Goal: Task Accomplishment & Management: Use online tool/utility

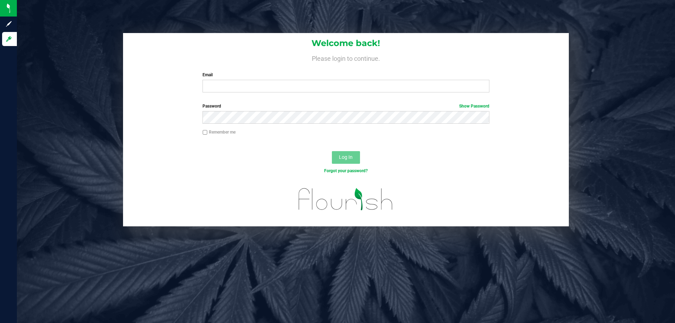
click at [221, 85] on input "Email" at bounding box center [346, 86] width 287 height 13
type input "[EMAIL_ADDRESS][DOMAIN_NAME]"
click at [332, 151] on button "Log In" at bounding box center [346, 157] width 28 height 13
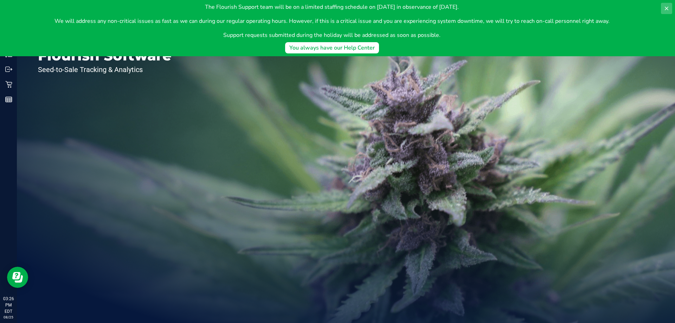
click at [663, 7] on button at bounding box center [666, 8] width 11 height 11
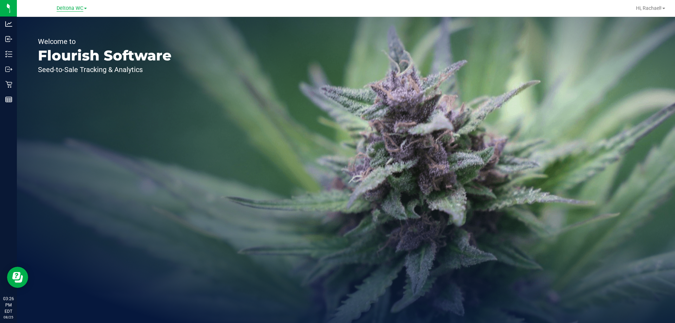
click at [68, 9] on div "Deltona WC" at bounding box center [72, 8] width 30 height 8
click at [64, 9] on span "Deltona WC" at bounding box center [70, 8] width 27 height 6
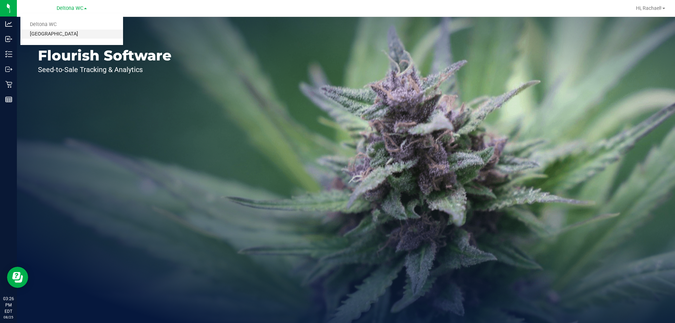
click at [53, 33] on link "[GEOGRAPHIC_DATA]" at bounding box center [71, 34] width 103 height 9
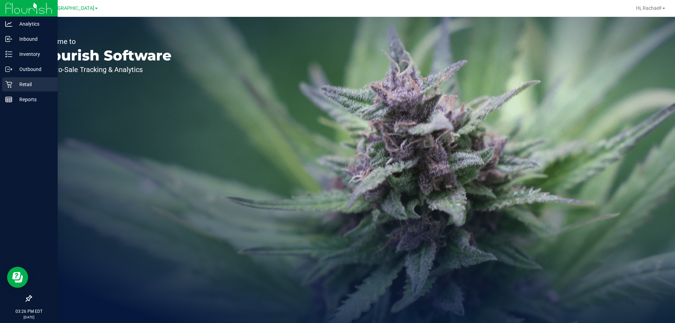
click at [26, 84] on p "Retail" at bounding box center [33, 84] width 42 height 8
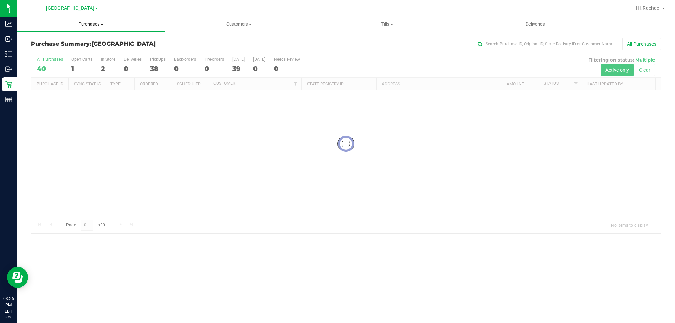
click at [98, 26] on span "Purchases" at bounding box center [91, 24] width 148 height 6
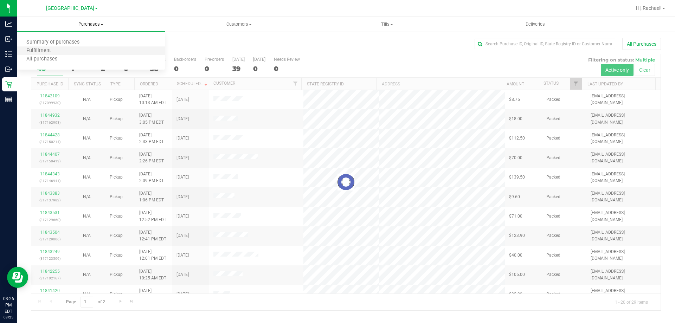
click at [67, 49] on li "Fulfillment" at bounding box center [91, 51] width 148 height 8
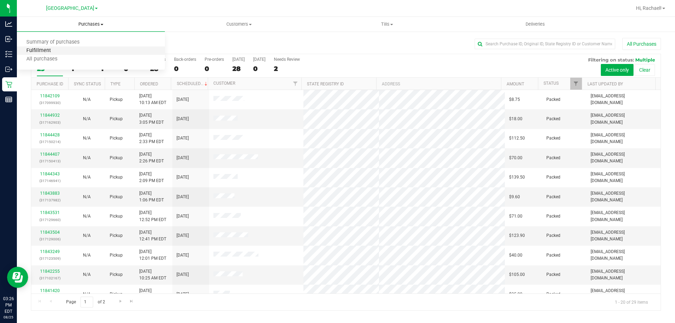
click at [46, 50] on span "Fulfillment" at bounding box center [39, 51] width 44 height 6
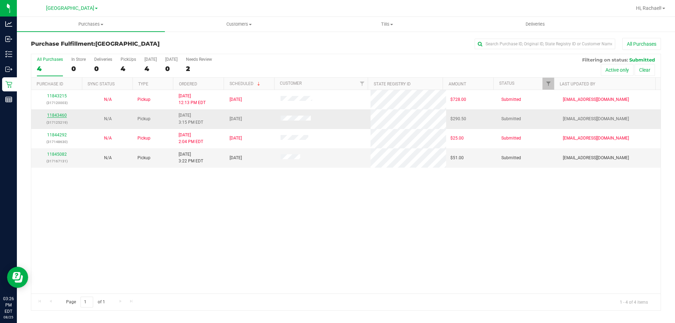
click at [56, 114] on link "11843460" at bounding box center [57, 115] width 20 height 5
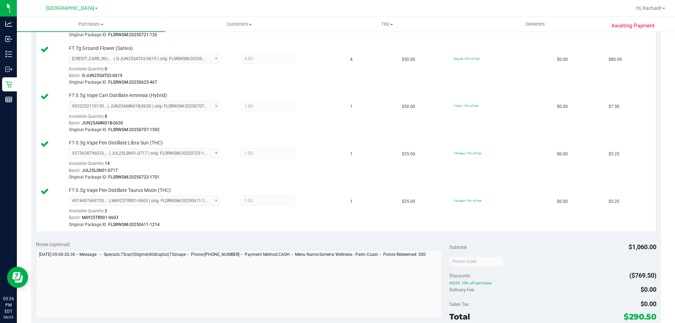
scroll to position [914, 0]
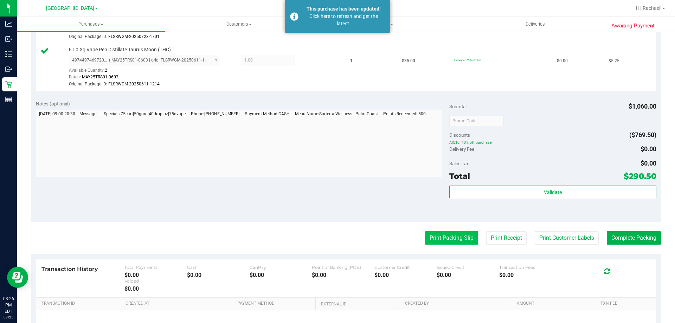
click at [429, 238] on button "Print Packing Slip" at bounding box center [451, 237] width 53 height 13
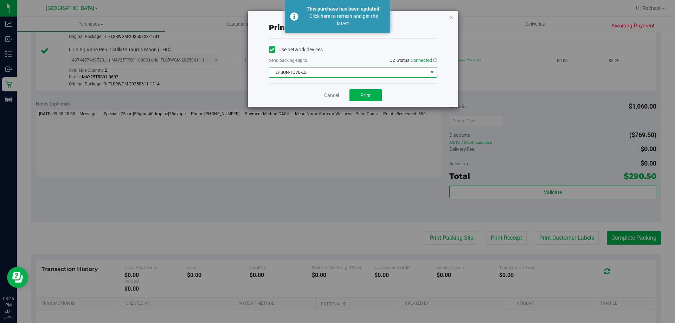
click at [324, 77] on span "EPSON-TOVE-LO" at bounding box center [348, 73] width 159 height 10
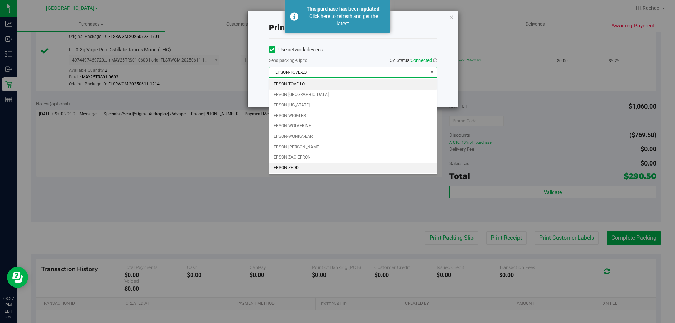
click at [299, 166] on li "EPSON-ZEDD" at bounding box center [352, 168] width 167 height 11
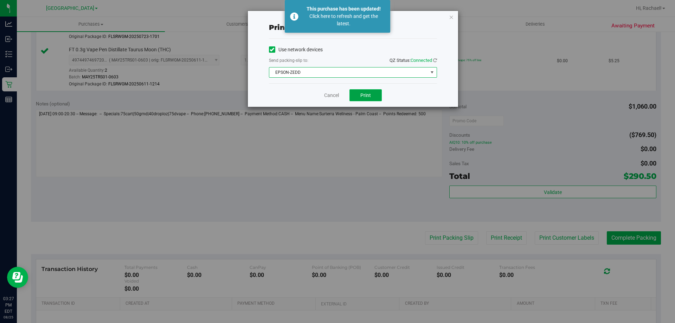
click at [365, 95] on span "Print" at bounding box center [365, 95] width 11 height 6
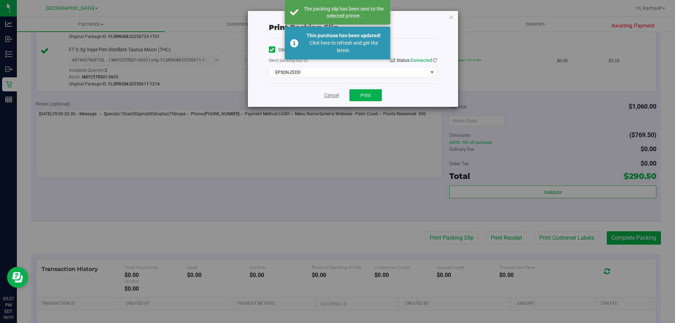
click at [330, 94] on link "Cancel" at bounding box center [331, 95] width 15 height 7
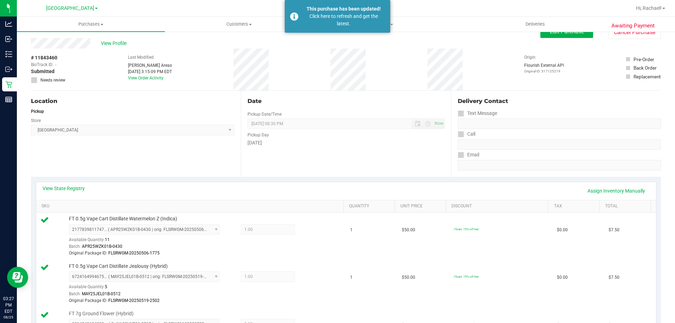
scroll to position [0, 0]
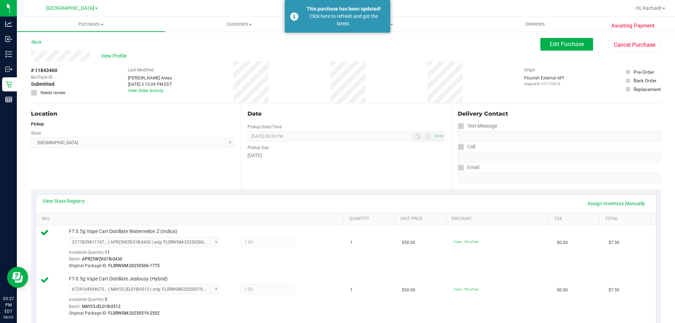
click at [33, 41] on link "Back" at bounding box center [36, 42] width 11 height 5
